Goal: Task Accomplishment & Management: Manage account settings

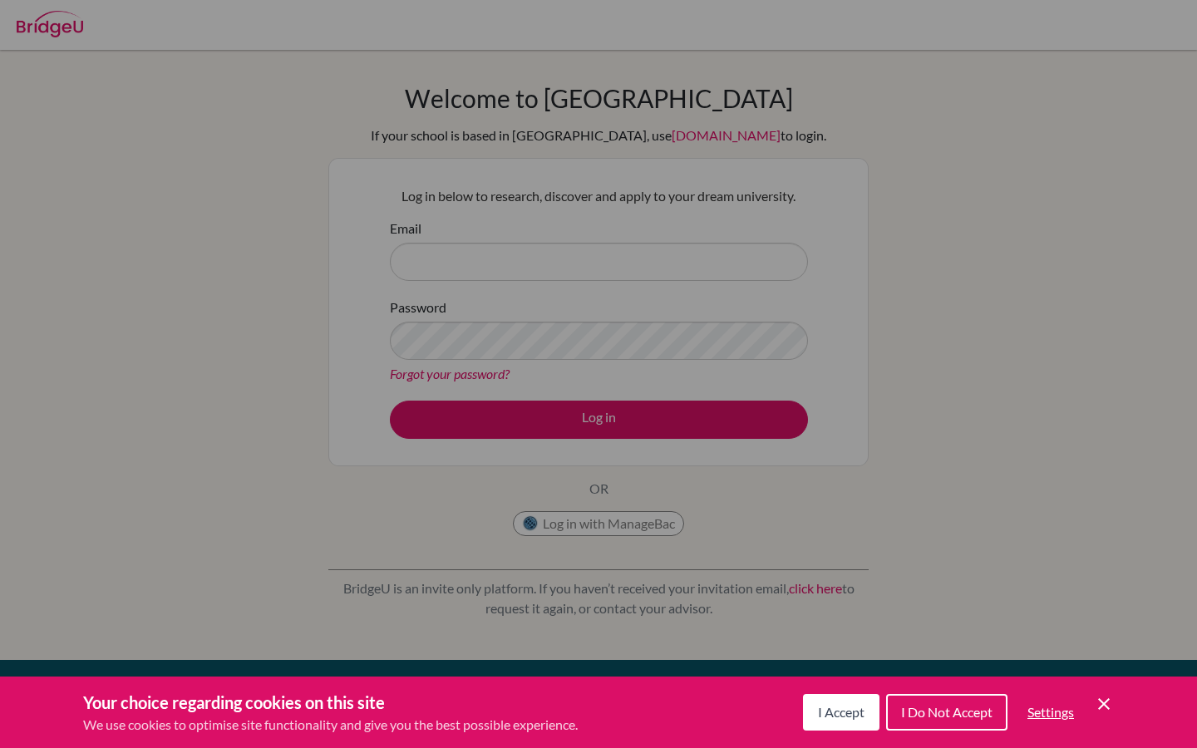
click at [829, 705] on span "I Accept" at bounding box center [841, 712] width 47 height 16
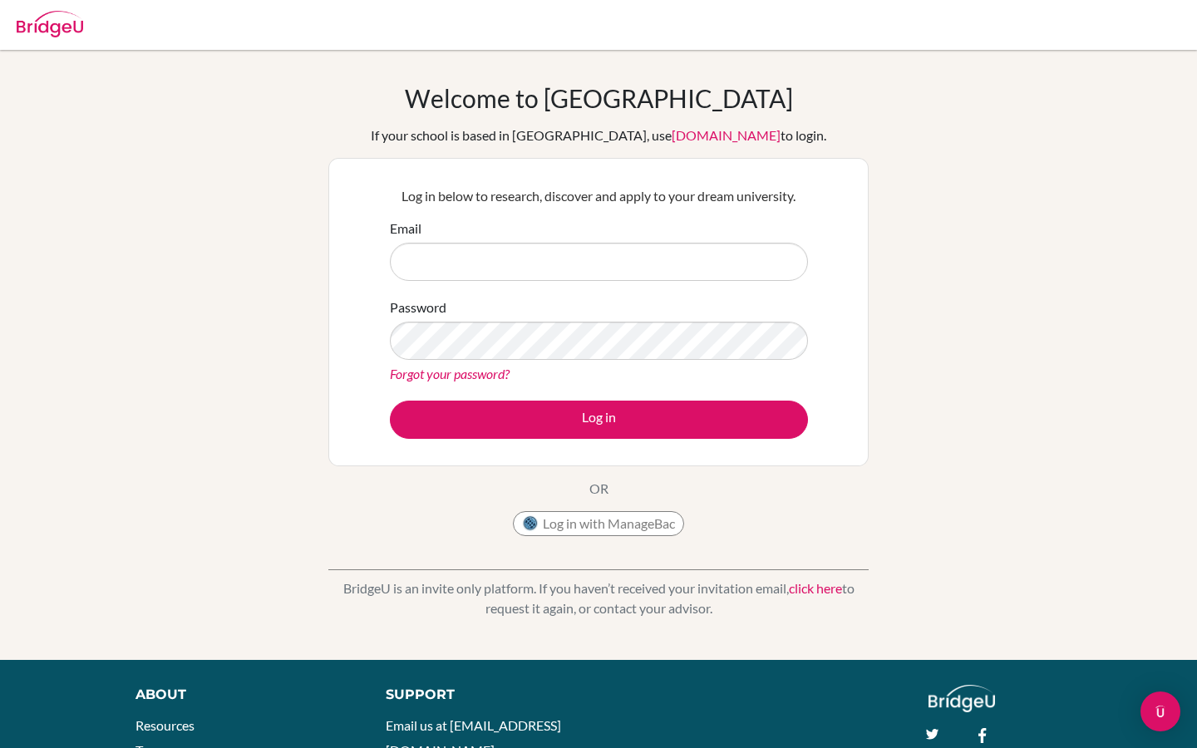
click at [583, 288] on form "Email Password Forgot your password? Log in" at bounding box center [599, 329] width 418 height 220
click at [578, 263] on input "Email" at bounding box center [599, 262] width 418 height 38
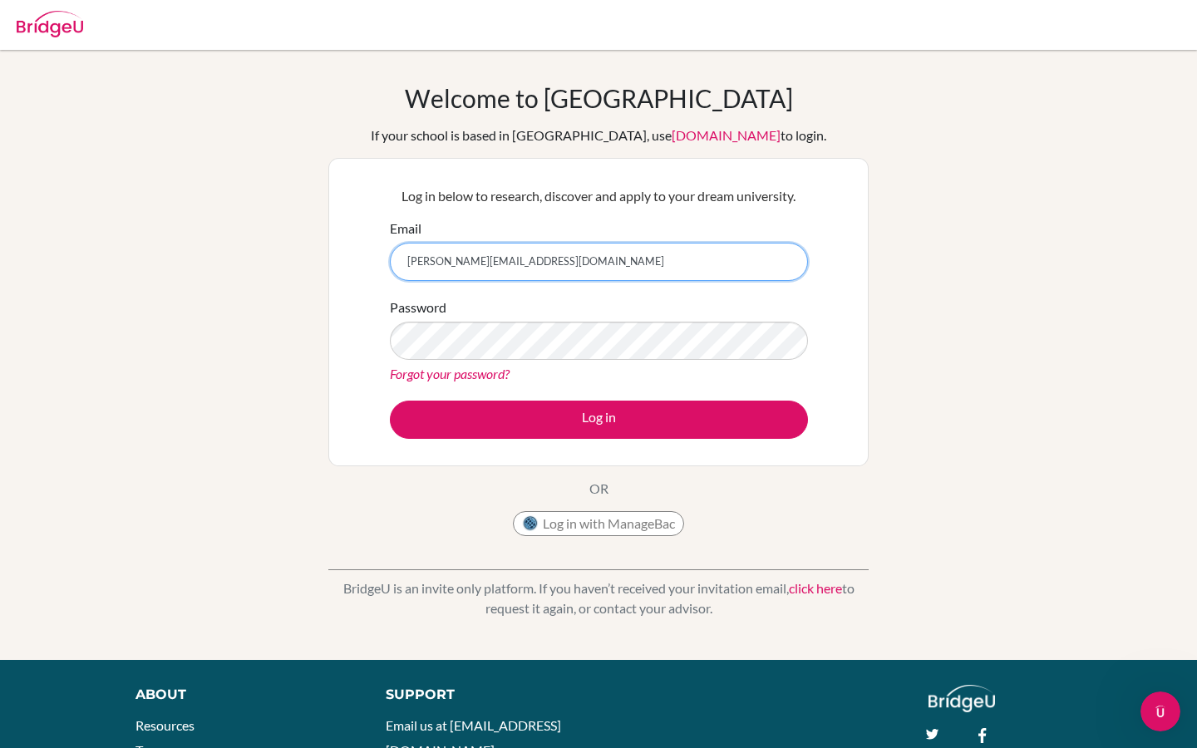
type input "[PERSON_NAME][EMAIL_ADDRESS][DOMAIN_NAME]"
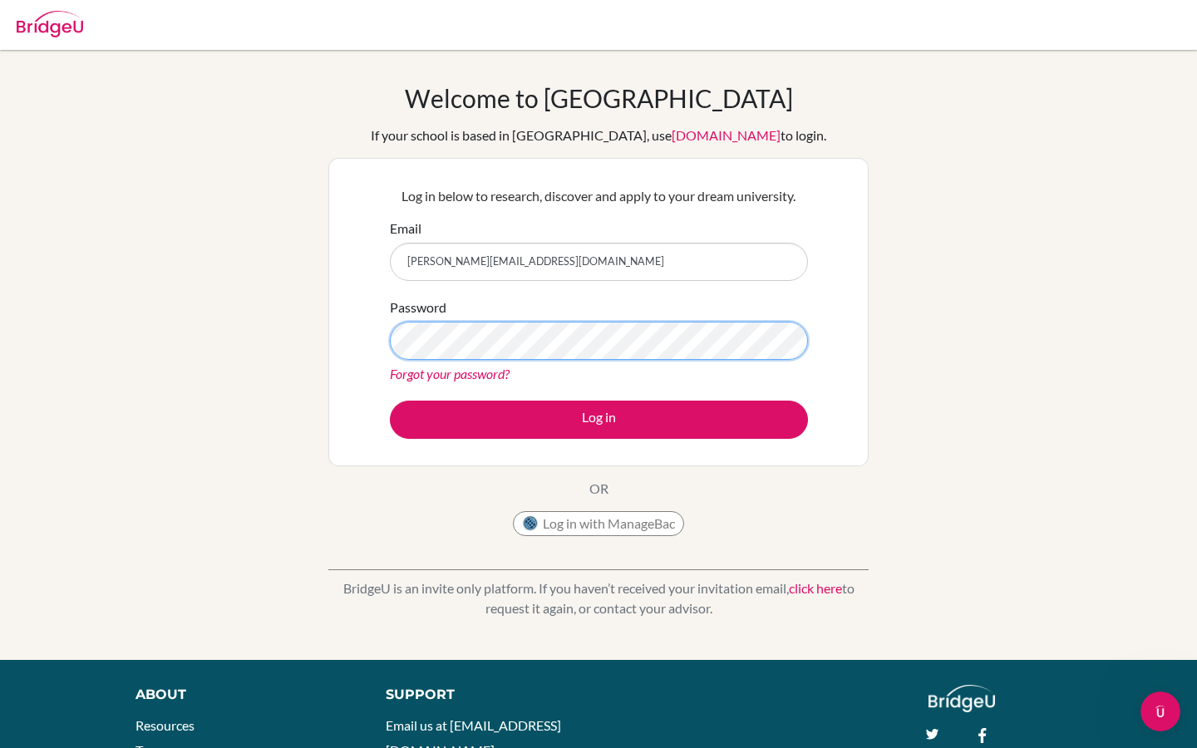
click at [390, 401] on button "Log in" at bounding box center [599, 420] width 418 height 38
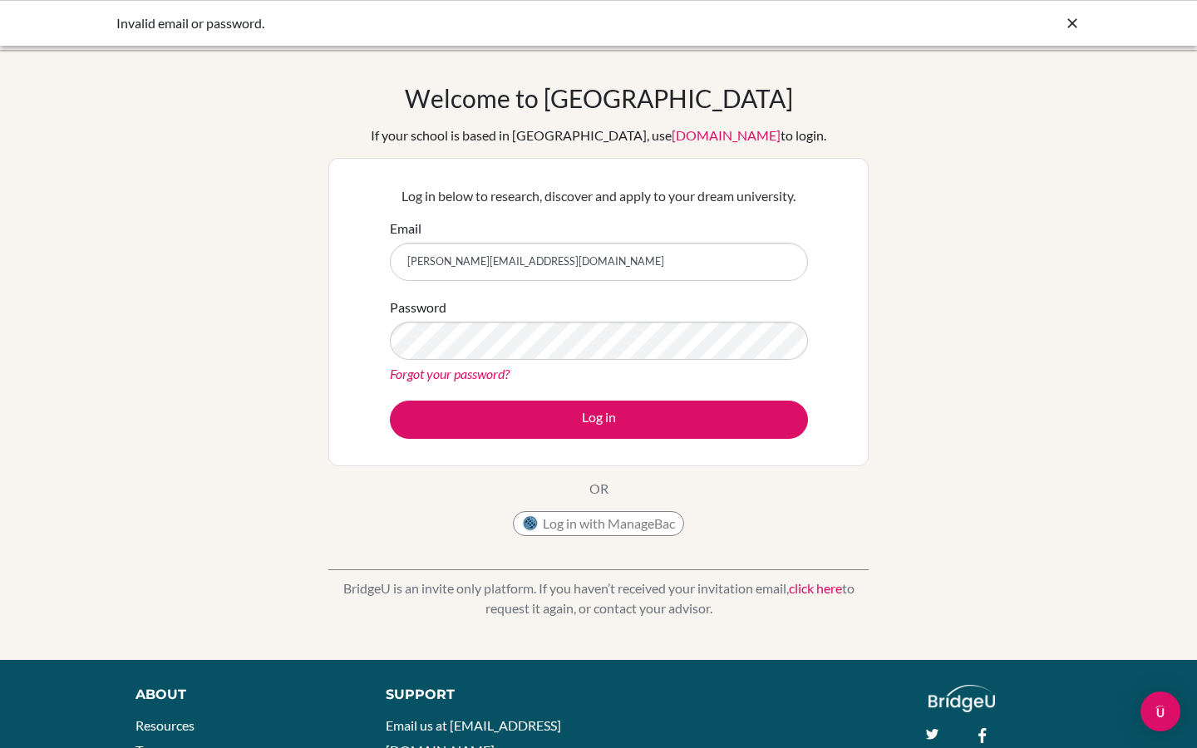
click at [500, 375] on link "Forgot your password?" at bounding box center [450, 374] width 120 height 16
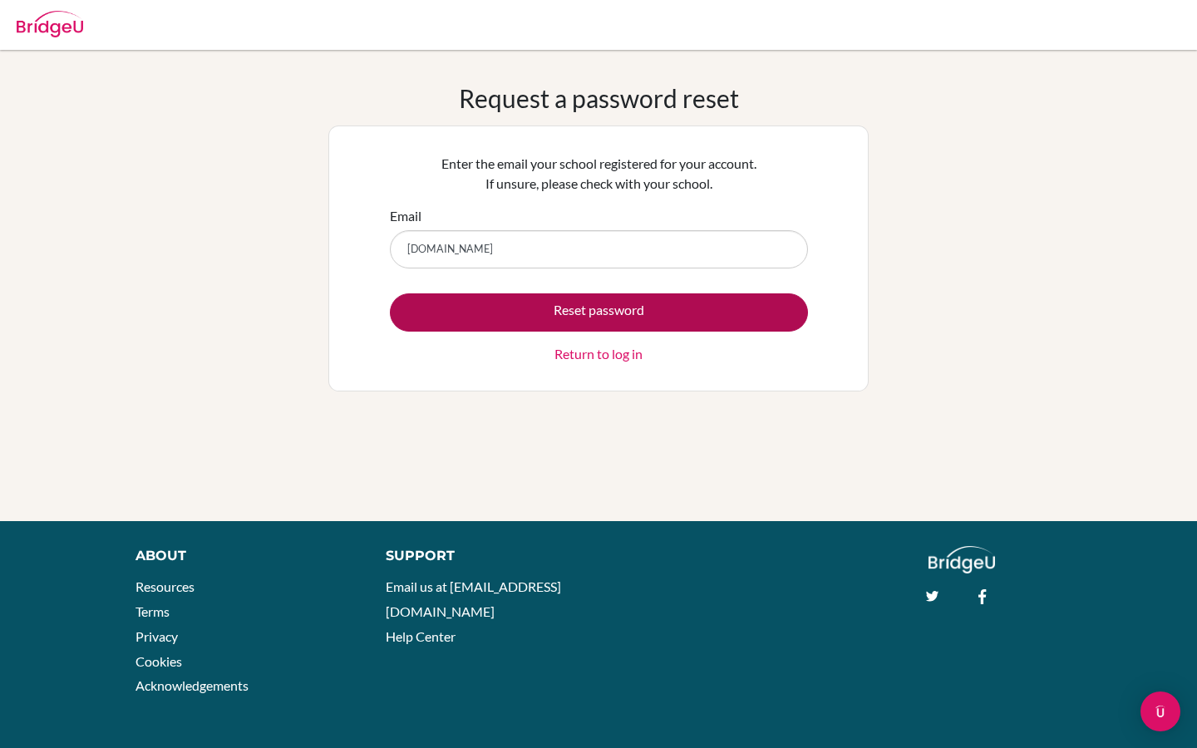
type input "[PERSON_NAME][EMAIL_ADDRESS][DOMAIN_NAME]"
click button "Reset password"
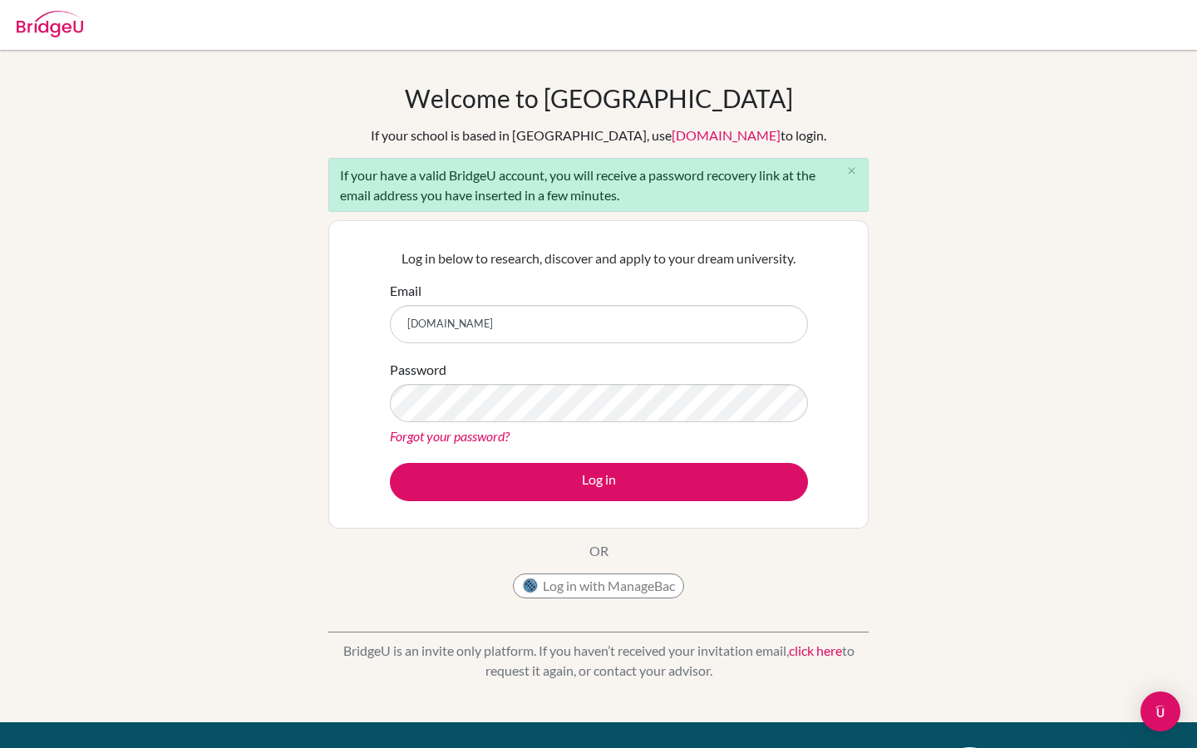
type input "[PERSON_NAME][EMAIL_ADDRESS][DOMAIN_NAME]"
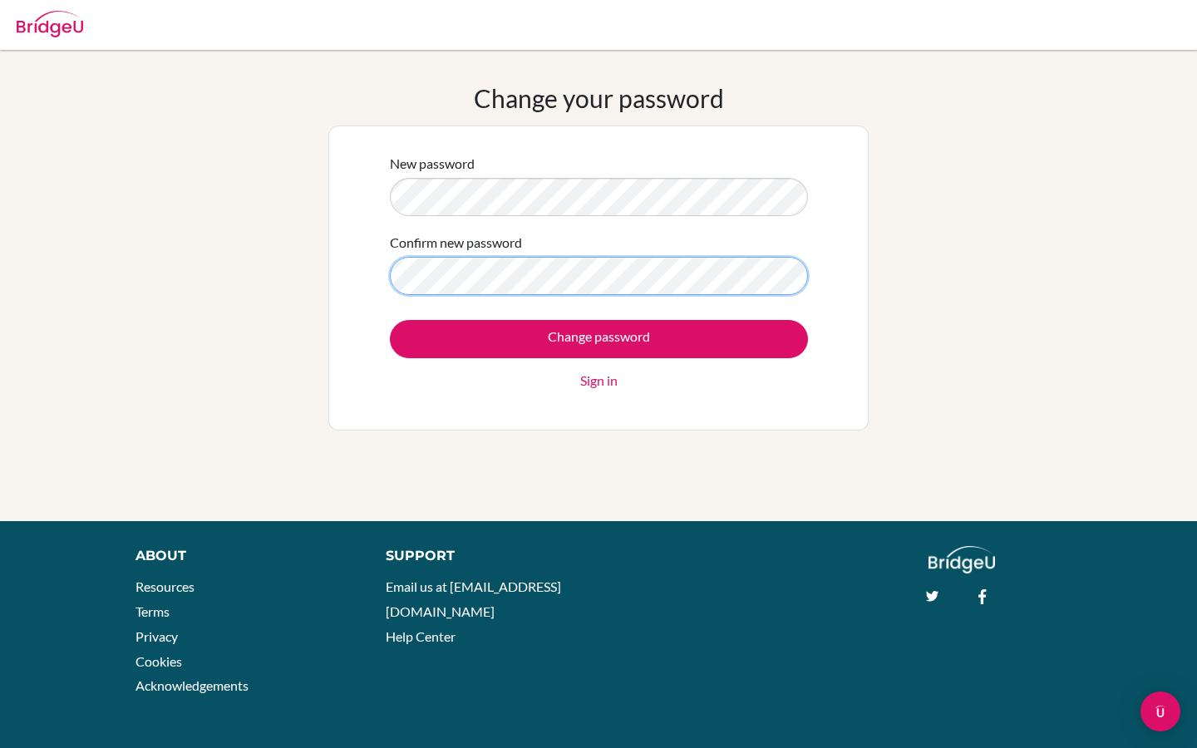
click at [390, 320] on input "Change password" at bounding box center [599, 339] width 418 height 38
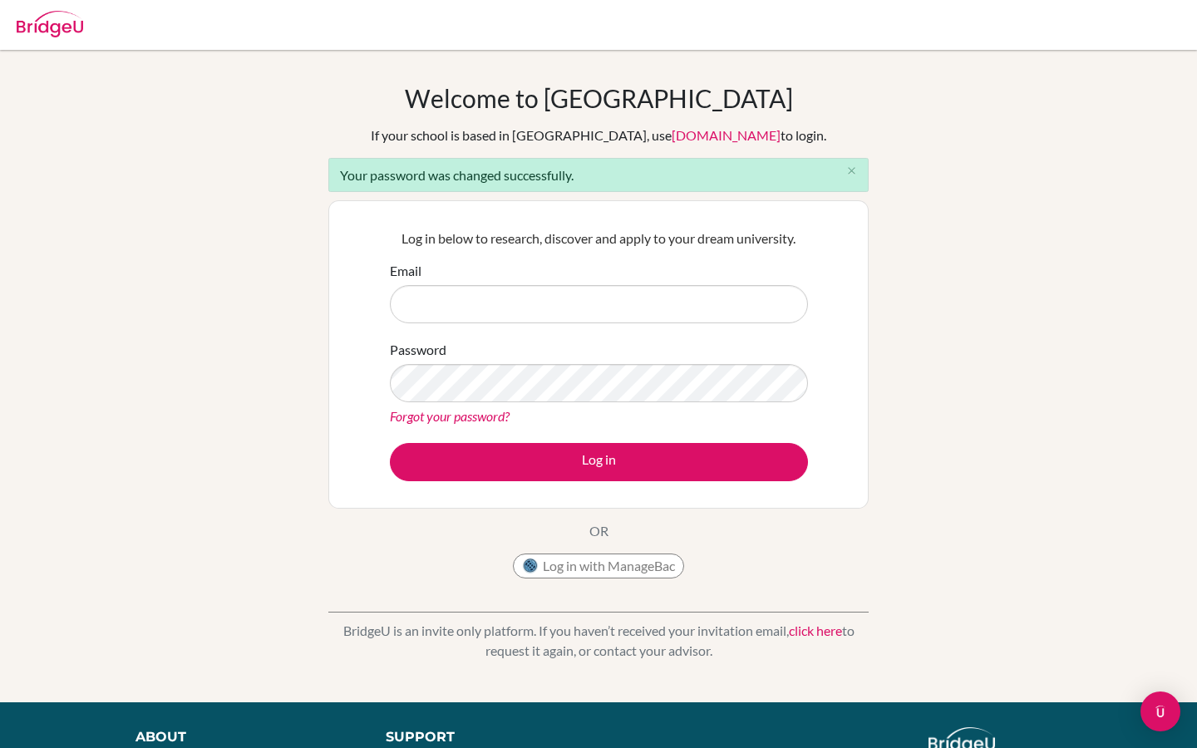
click at [687, 323] on form "Email Password Forgot your password? Log in" at bounding box center [599, 371] width 418 height 220
type input "[PERSON_NAME][EMAIL_ADDRESS][DOMAIN_NAME]"
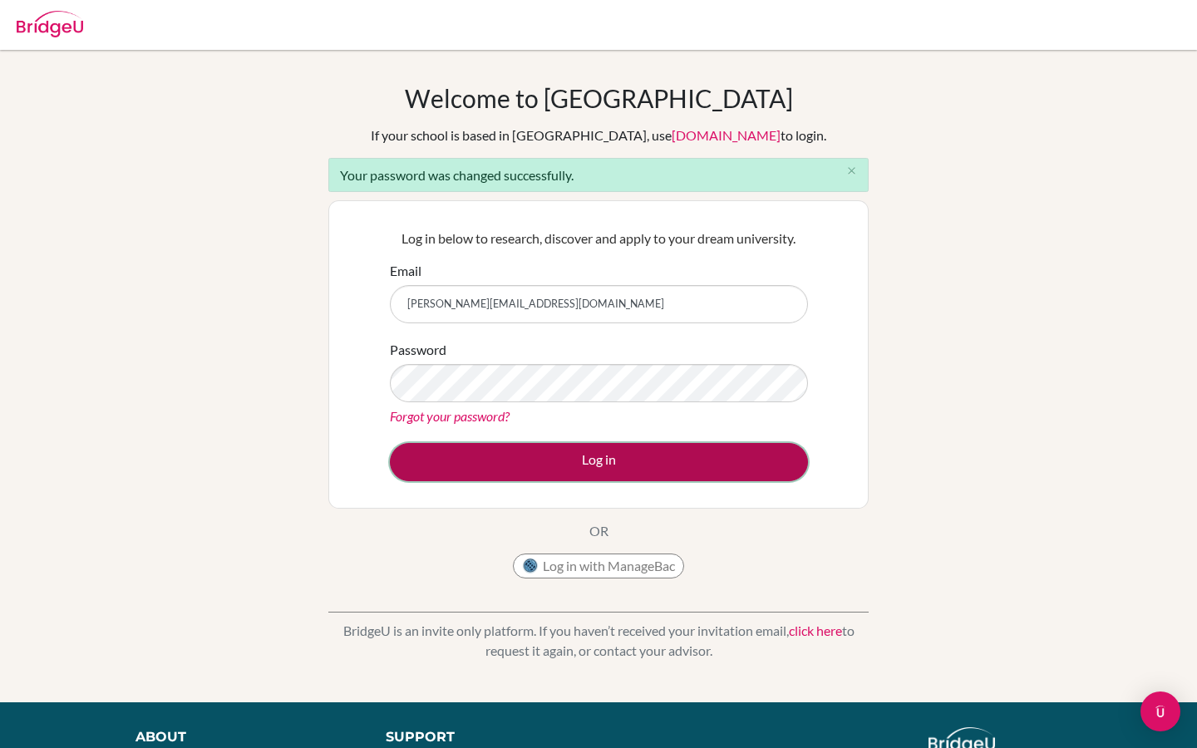
click at [735, 447] on button "Log in" at bounding box center [599, 462] width 418 height 38
